Goal: Communication & Community: Ask a question

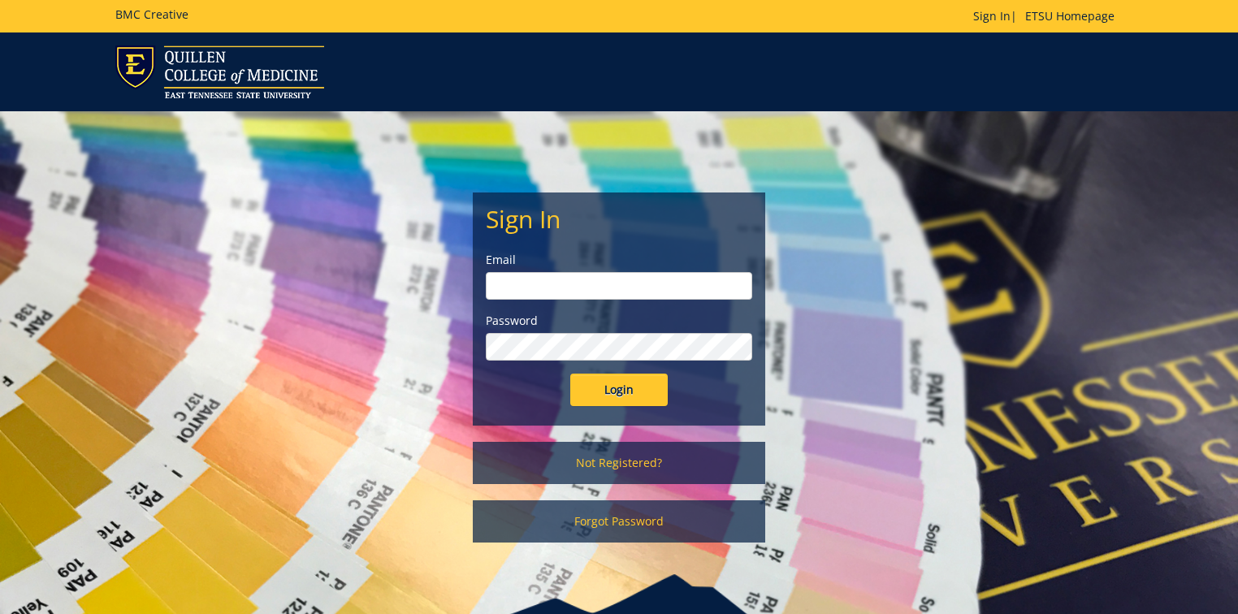
type input "[PERSON_NAME][EMAIL_ADDRESS][DOMAIN_NAME]"
click at [630, 393] on input "Login" at bounding box center [618, 390] width 97 height 32
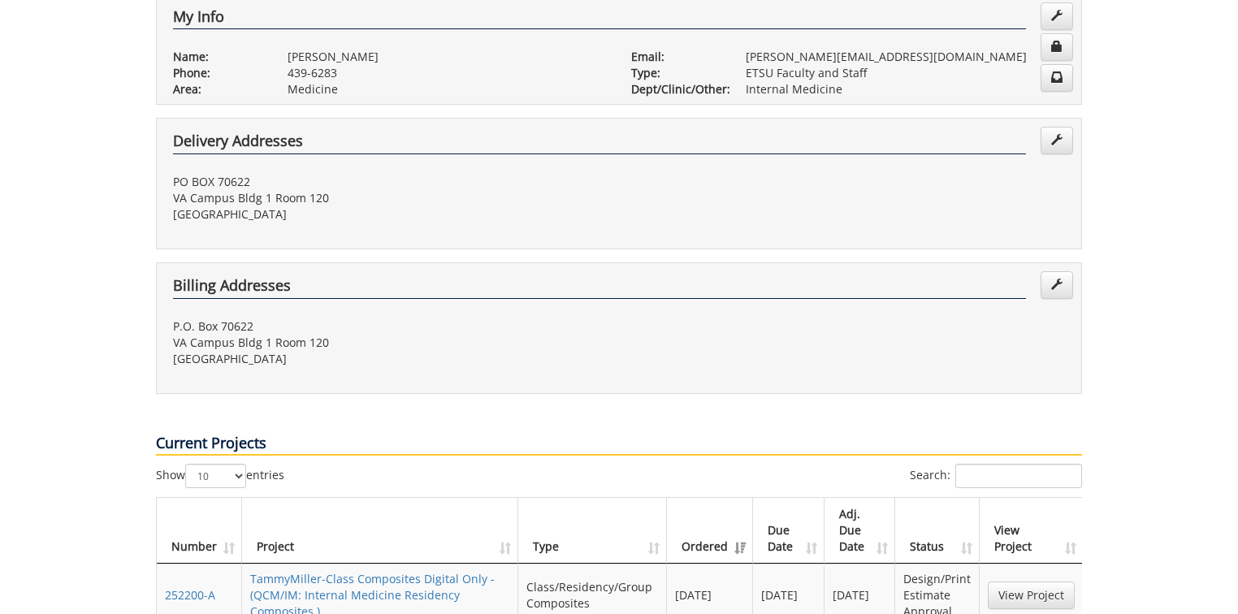
scroll to position [390, 0]
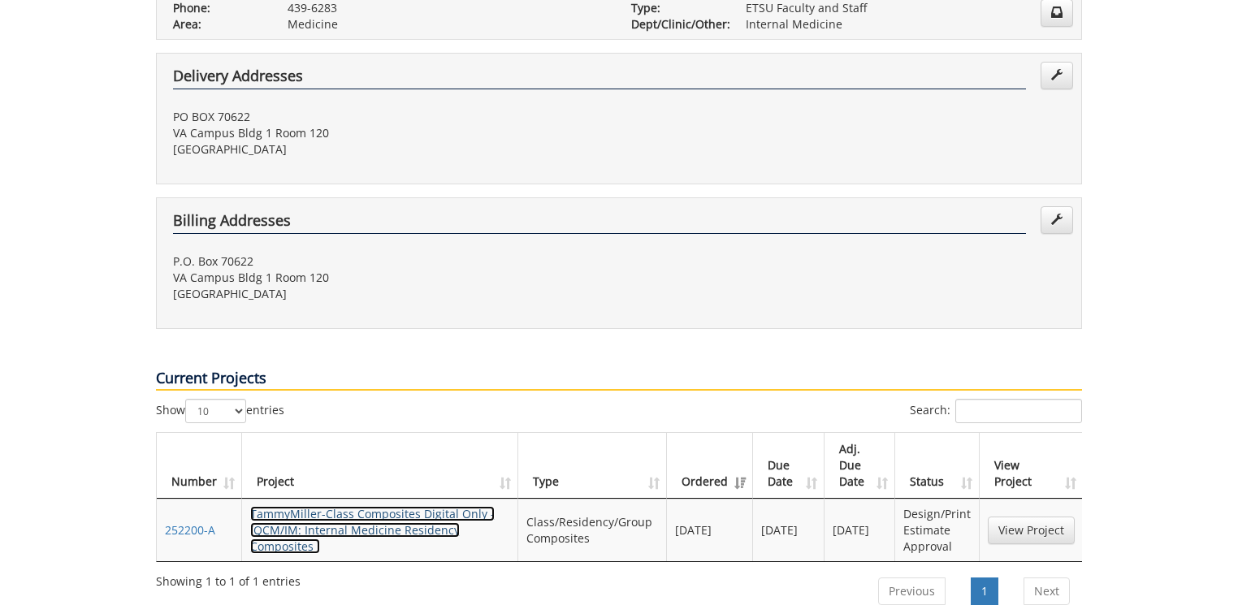
click at [380, 506] on link "TammyMiller-Class Composites Digital Only - (QCM/IM: Internal Medicine Residenc…" at bounding box center [372, 530] width 244 height 48
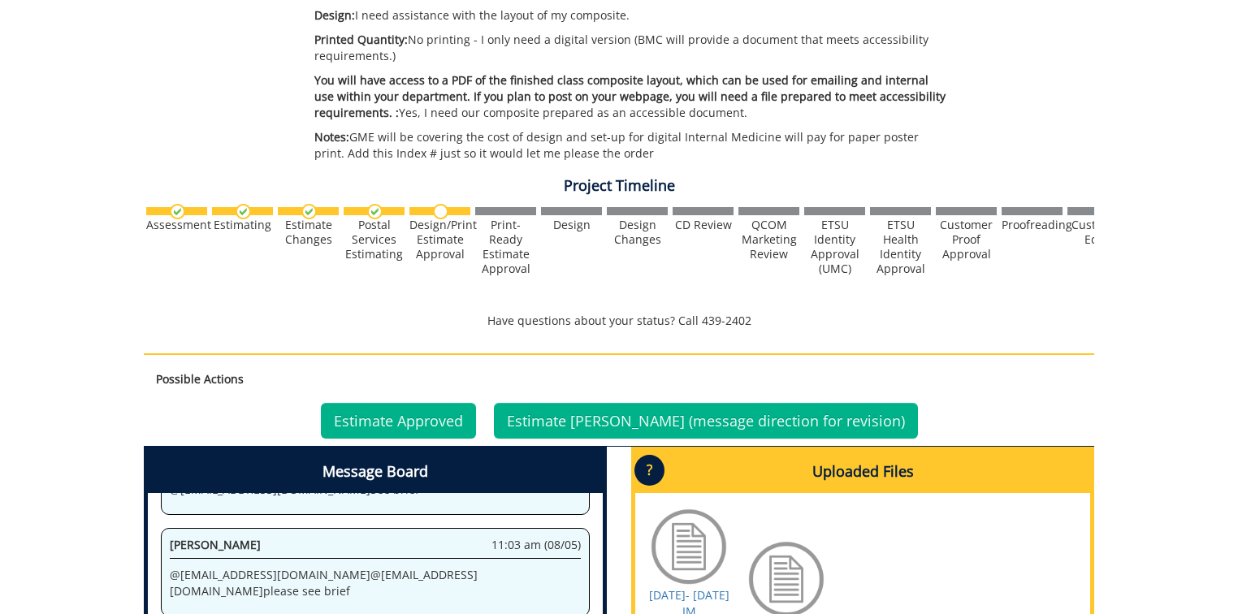
scroll to position [502, 0]
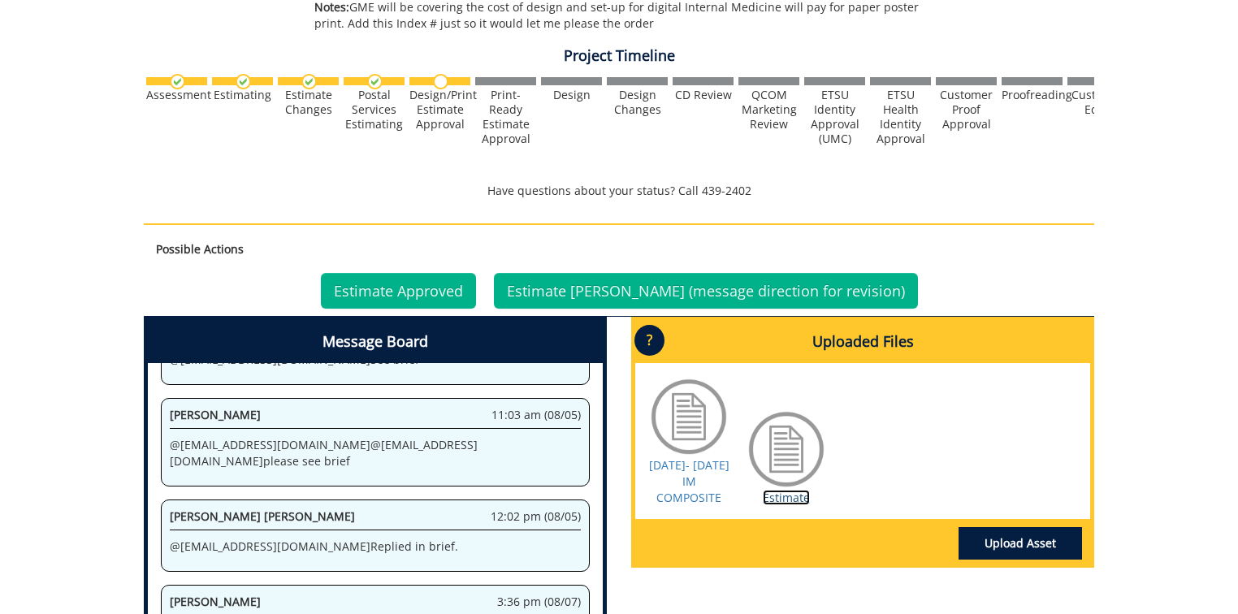
click at [775, 490] on link "Estimate" at bounding box center [786, 497] width 47 height 15
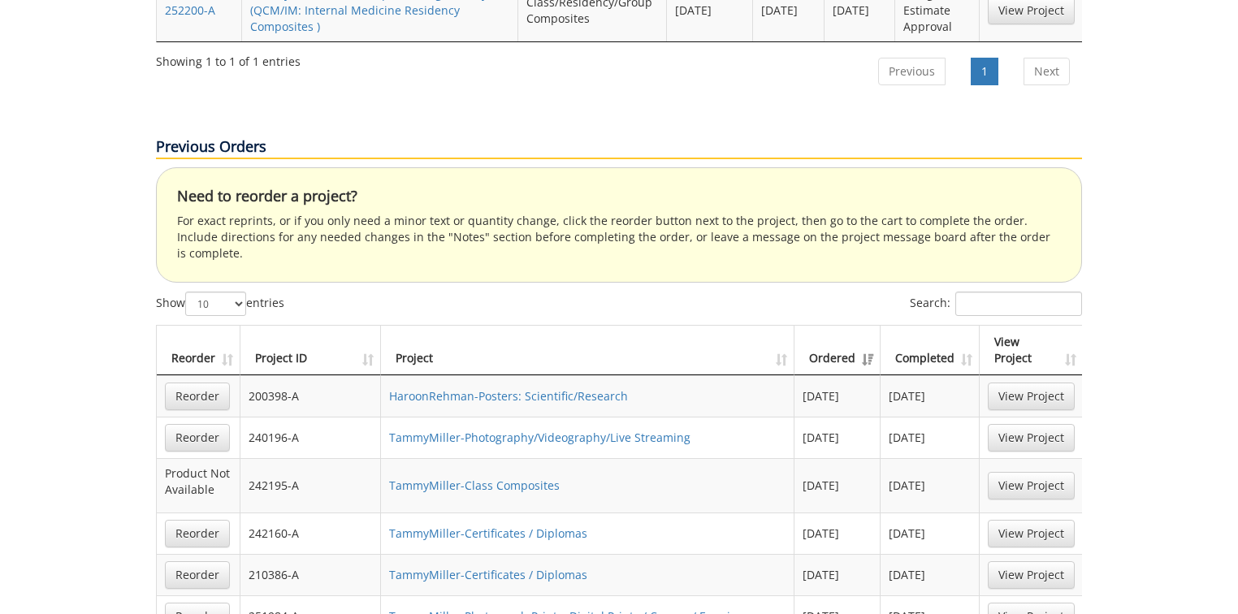
scroll to position [650, 0]
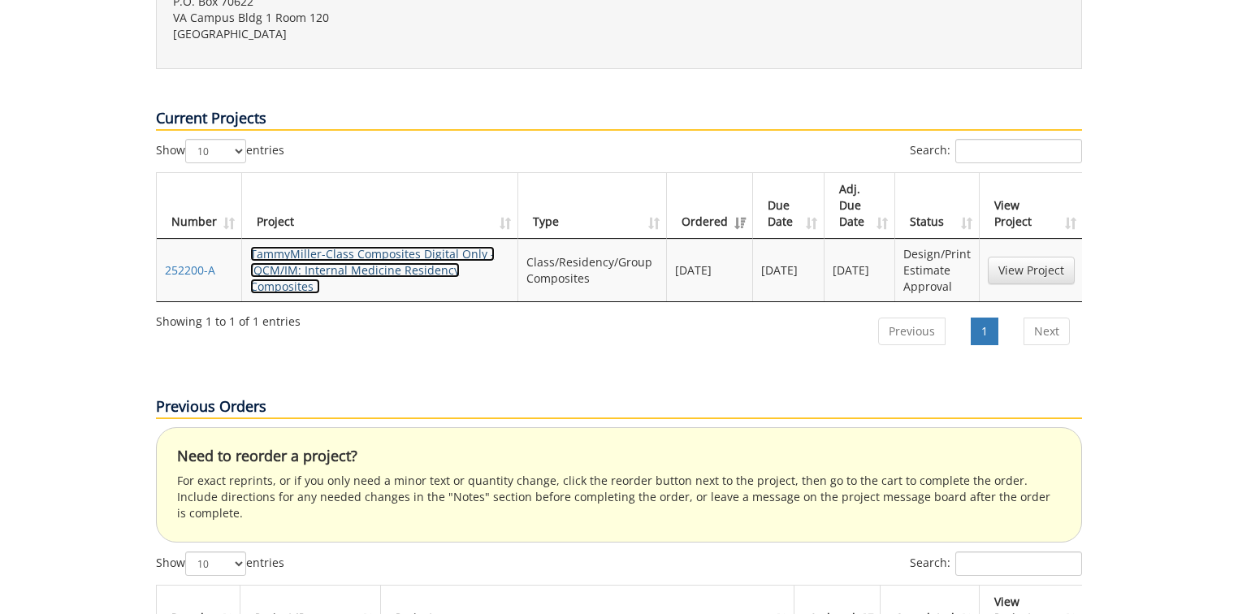
click at [367, 246] on link "TammyMiller-Class Composites Digital Only - (QCM/IM: Internal Medicine Residenc…" at bounding box center [372, 270] width 244 height 48
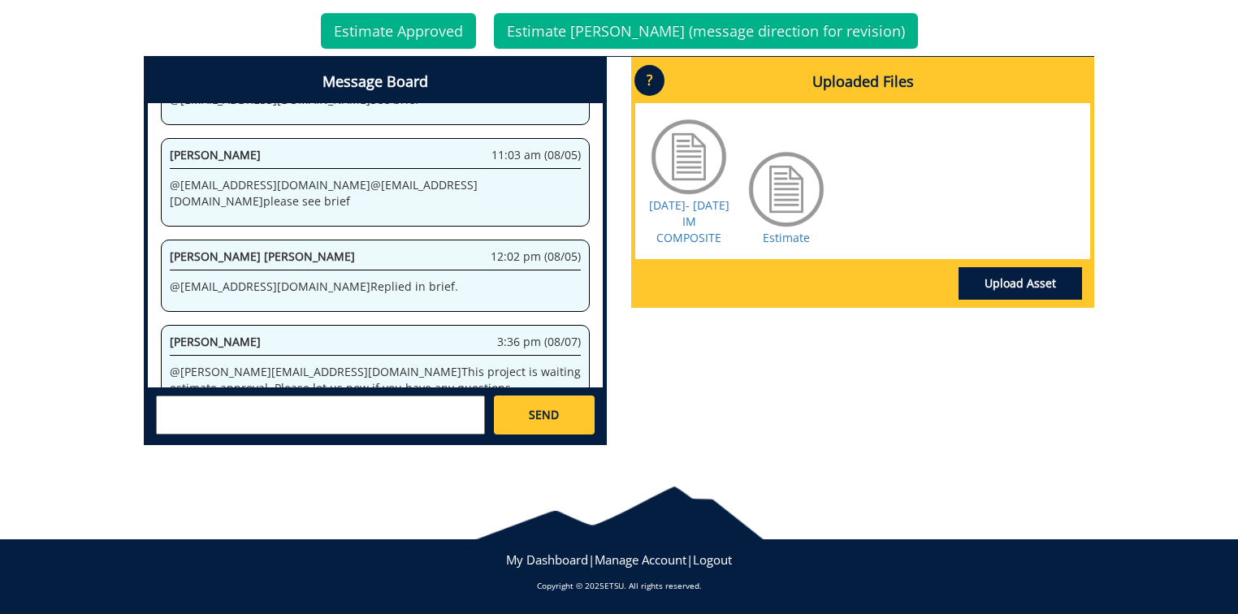
scroll to position [989, 0]
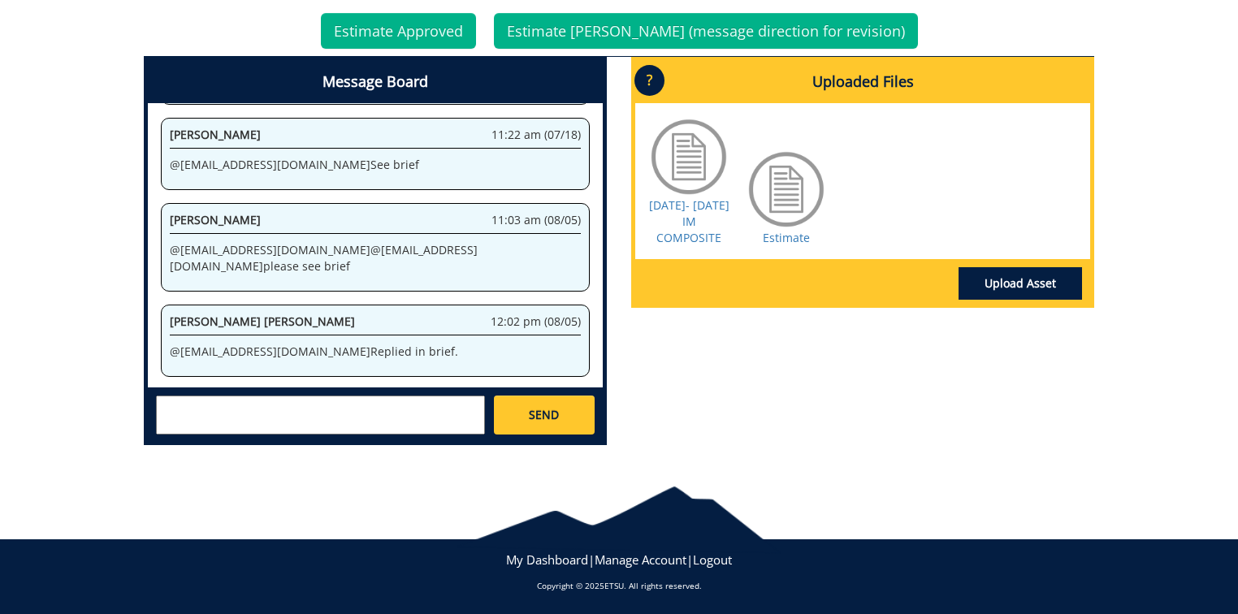
click at [689, 145] on div at bounding box center [688, 156] width 81 height 81
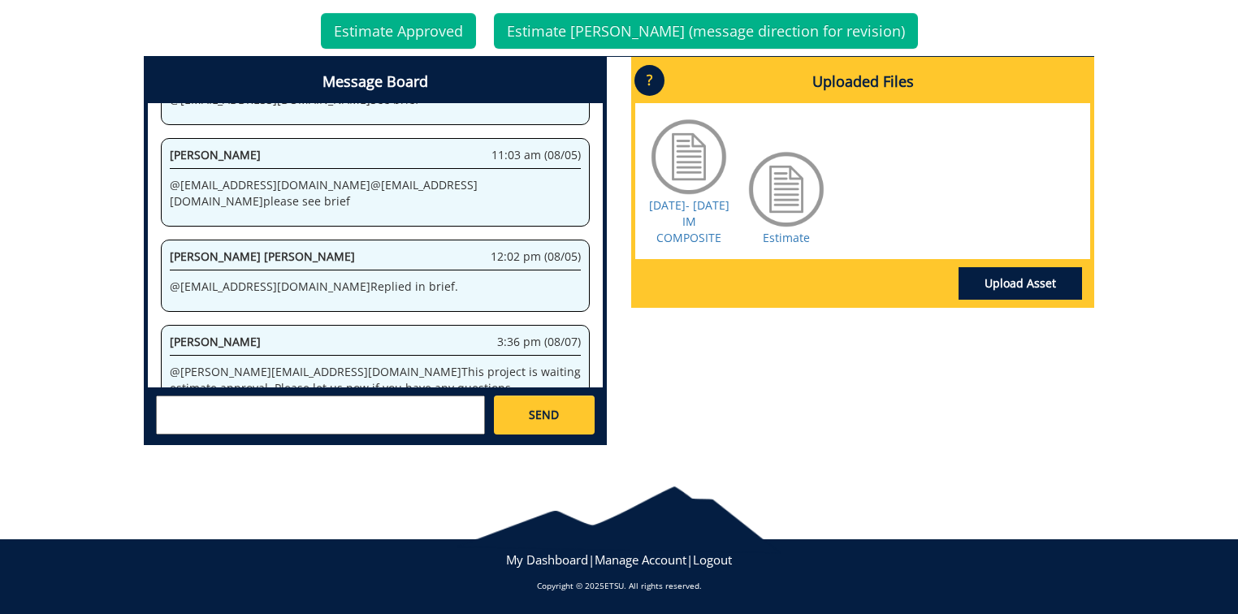
click at [198, 334] on span "[PERSON_NAME]" at bounding box center [215, 341] width 91 height 15
click at [211, 403] on textarea at bounding box center [320, 415] width 329 height 39
type textarea "s"
click at [315, 396] on textarea "@[EMAIL_ADDRESS][DOMAIN_NAME]" at bounding box center [320, 415] width 329 height 39
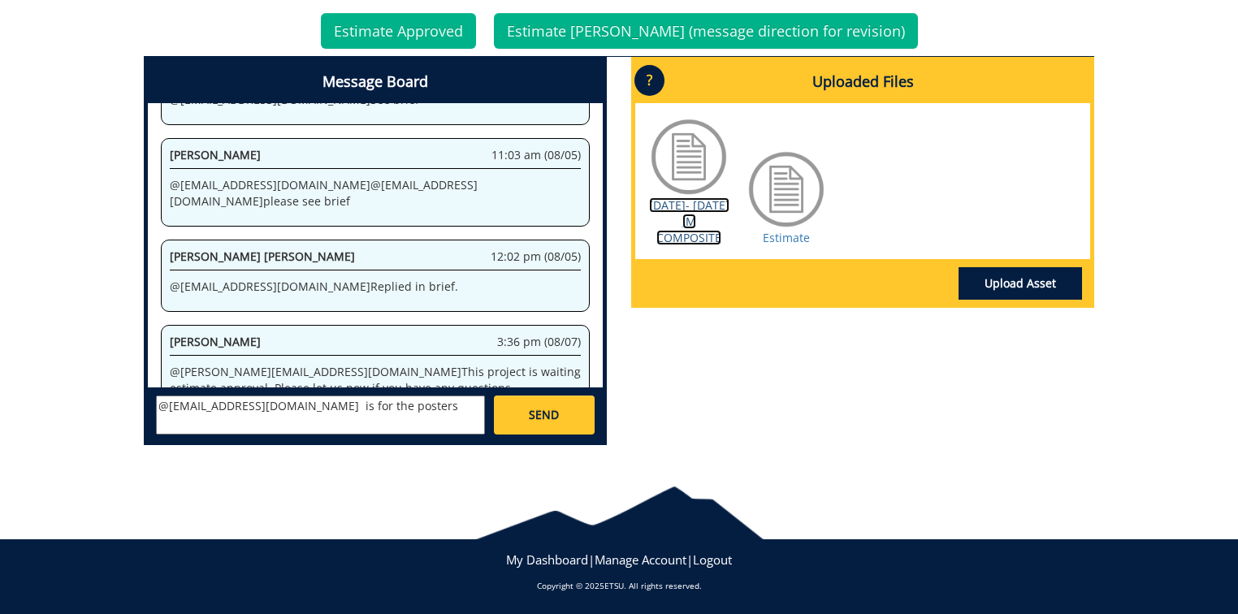
click at [684, 221] on link "[DATE]- [DATE] IM COMPOSITE" at bounding box center [689, 221] width 80 height 48
click at [385, 401] on textarea "@[EMAIL_ADDRESS][DOMAIN_NAME] is for the posters" at bounding box center [320, 415] width 329 height 39
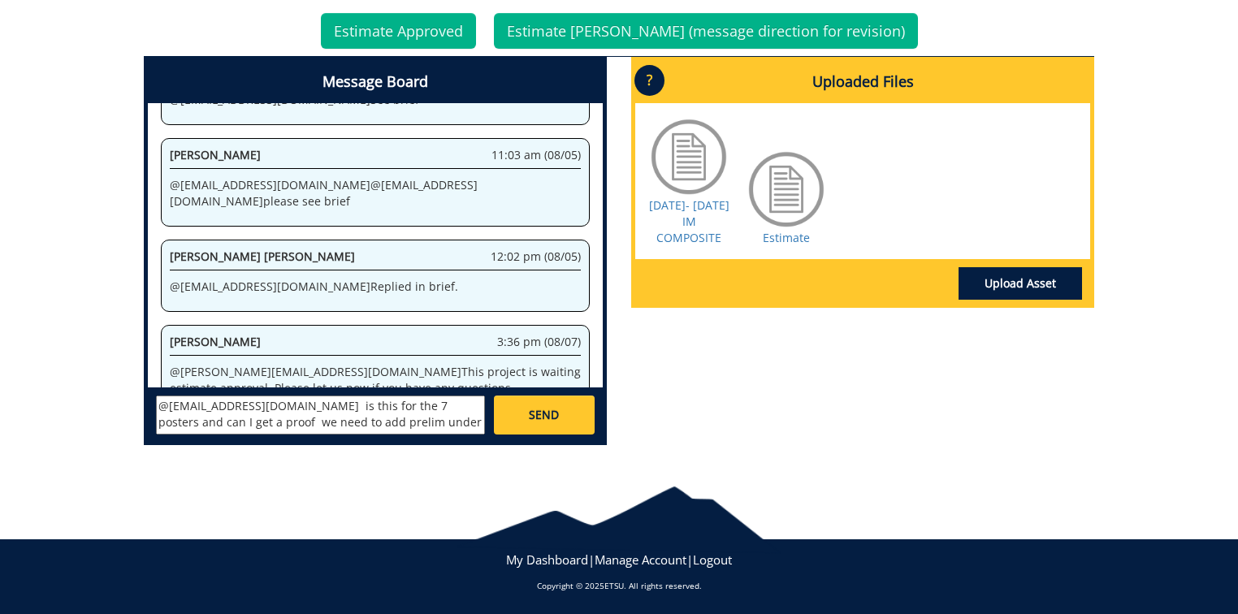
scroll to position [28, 0]
type textarea "@[EMAIL_ADDRESS][DOMAIN_NAME] is this for the 7 posters and can I get a proof w…"
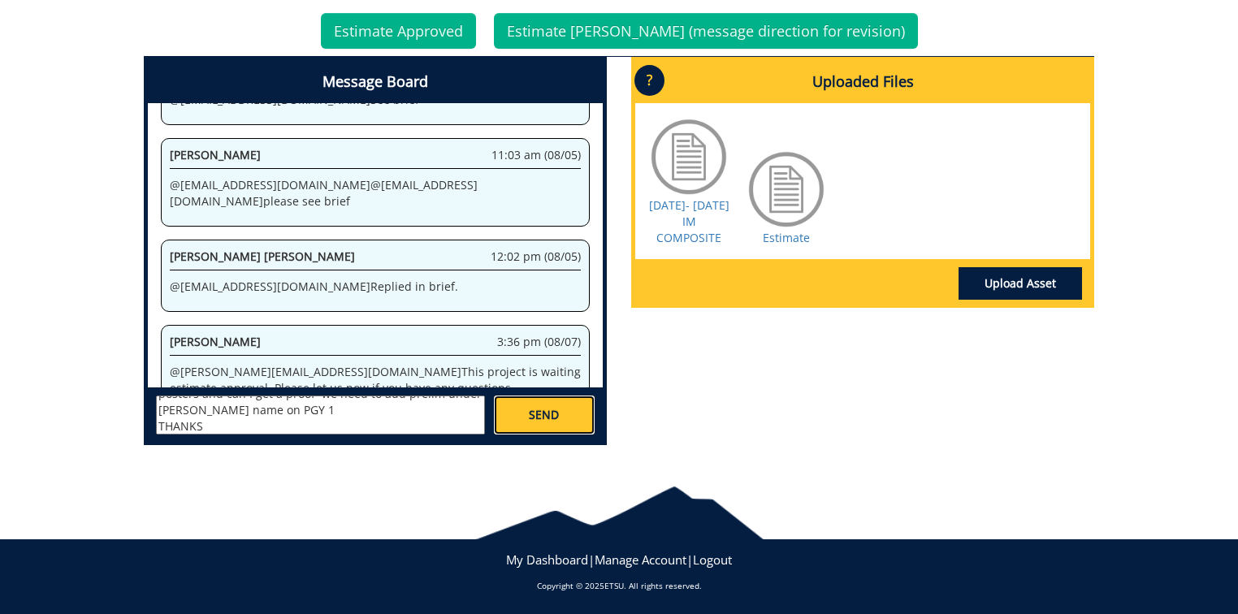
click at [538, 419] on span "SEND" at bounding box center [544, 415] width 30 height 16
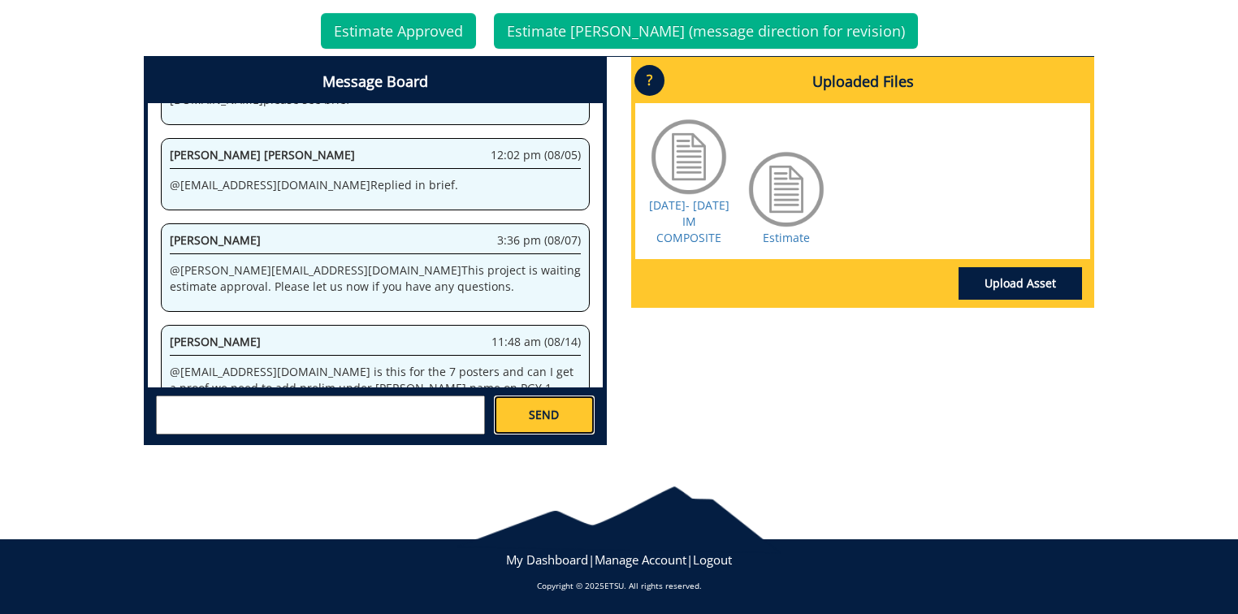
scroll to position [4010, 0]
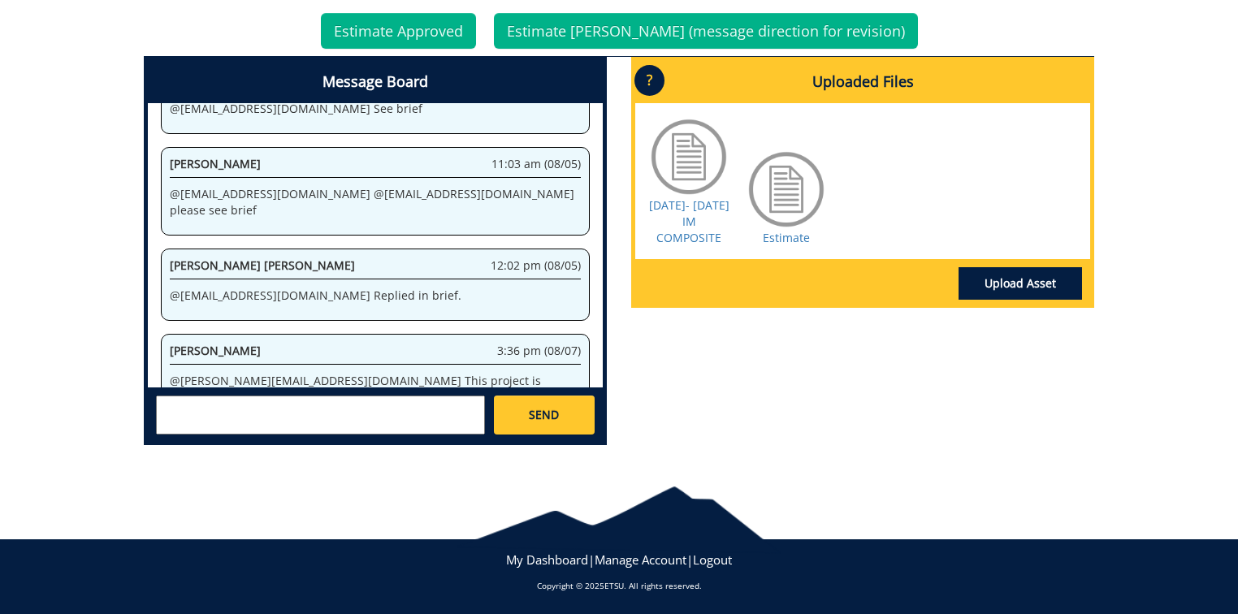
click at [894, 400] on div "Message Board System 12:27 pm (06/26) Welcome to the Project Messenger. All mes…" at bounding box center [619, 257] width 975 height 401
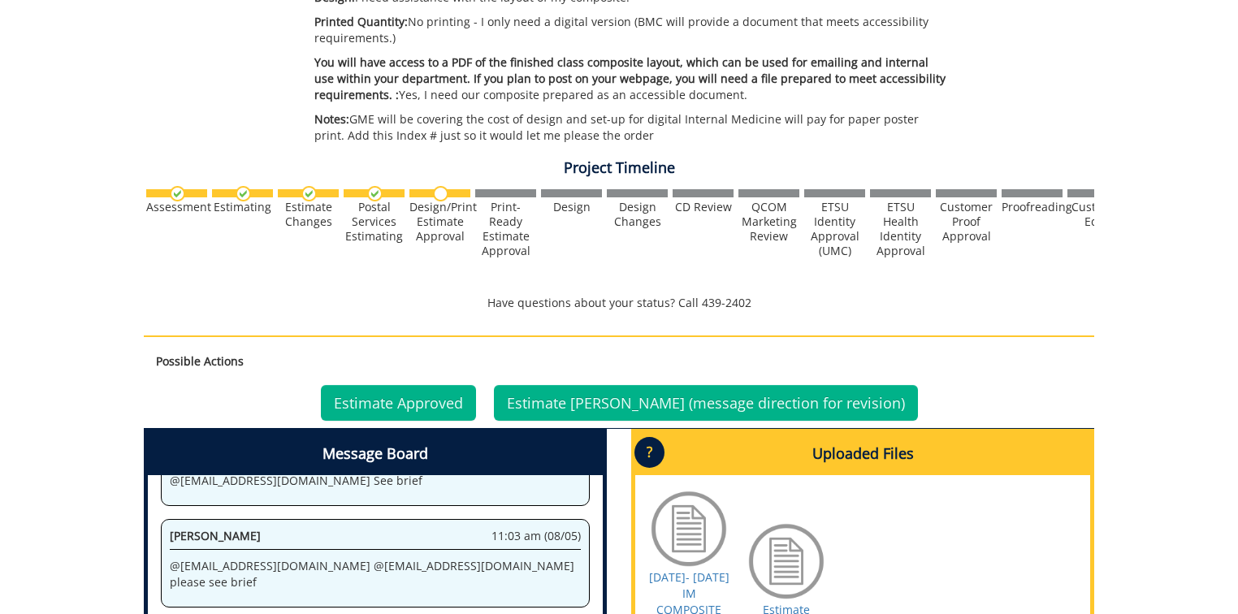
scroll to position [762, 0]
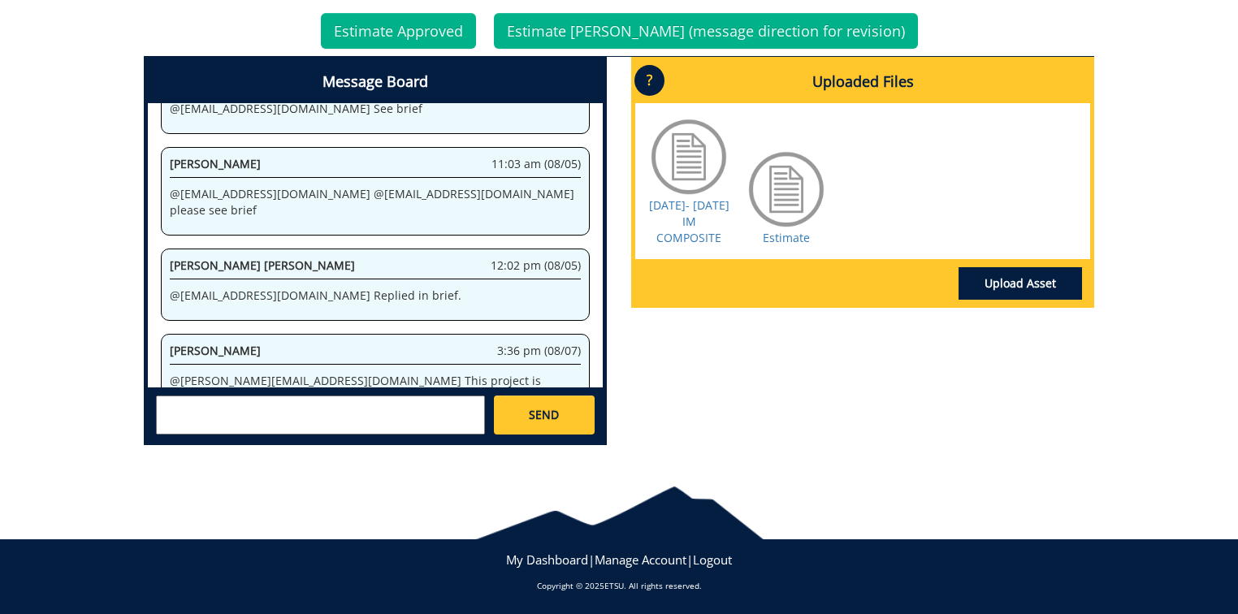
click at [894, 403] on div "Message Board System 12:27 pm (06/26) Welcome to the Project Messenger. All mes…" at bounding box center [619, 257] width 975 height 401
click at [793, 175] on div at bounding box center [786, 189] width 81 height 81
click at [785, 230] on link "Estimate" at bounding box center [786, 237] width 47 height 15
